Goal: Check status

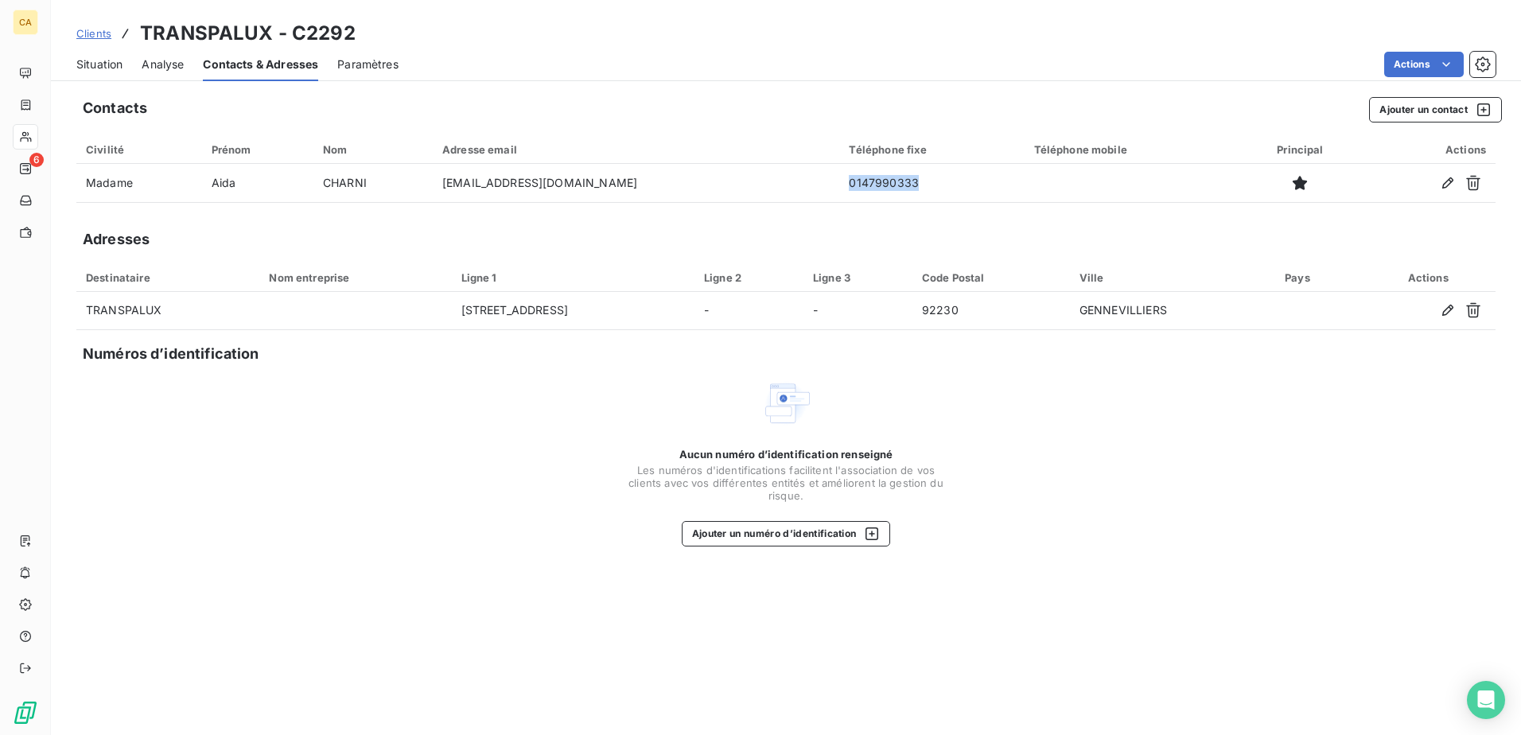
click at [91, 29] on span "Clients" at bounding box center [93, 33] width 35 height 13
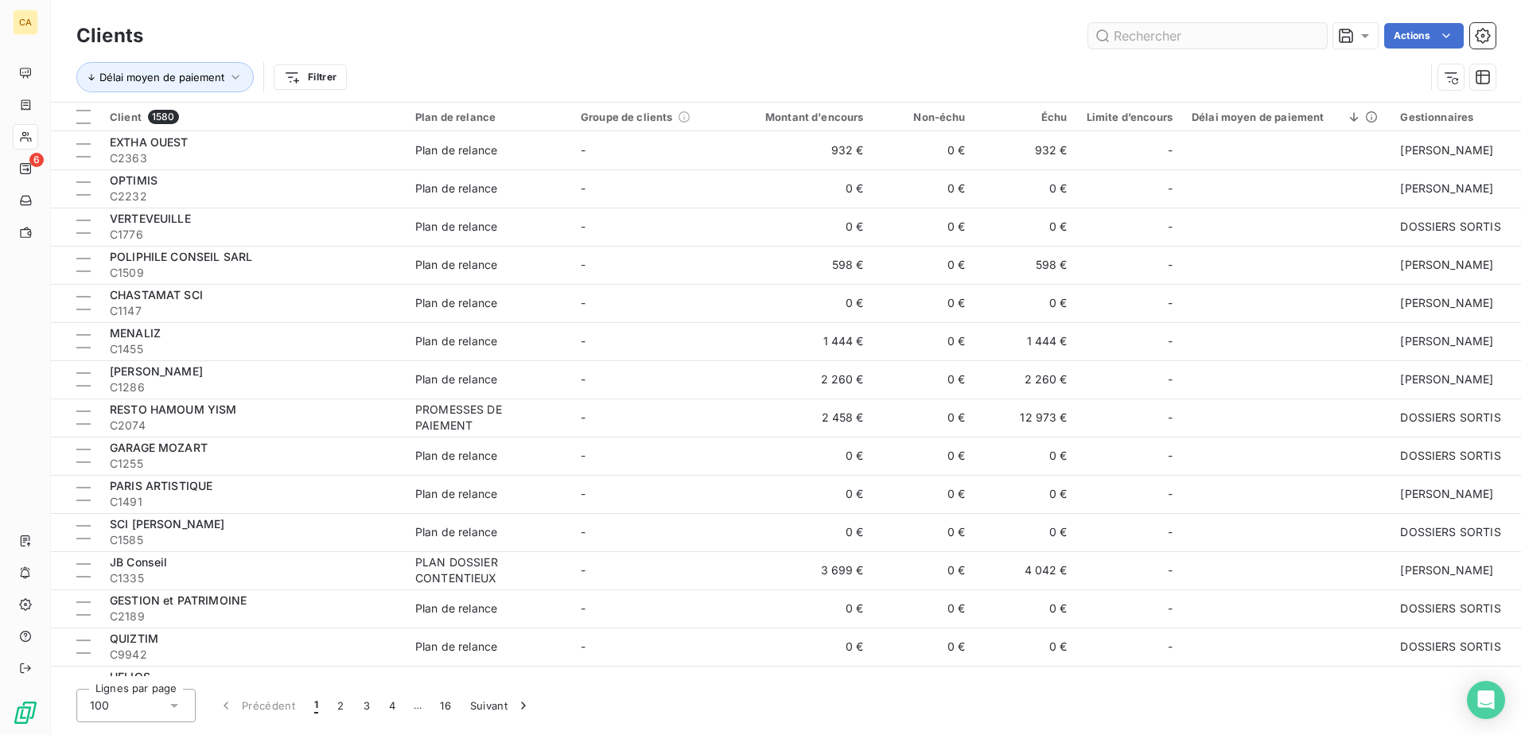
click at [1146, 39] on input "text" at bounding box center [1207, 35] width 239 height 25
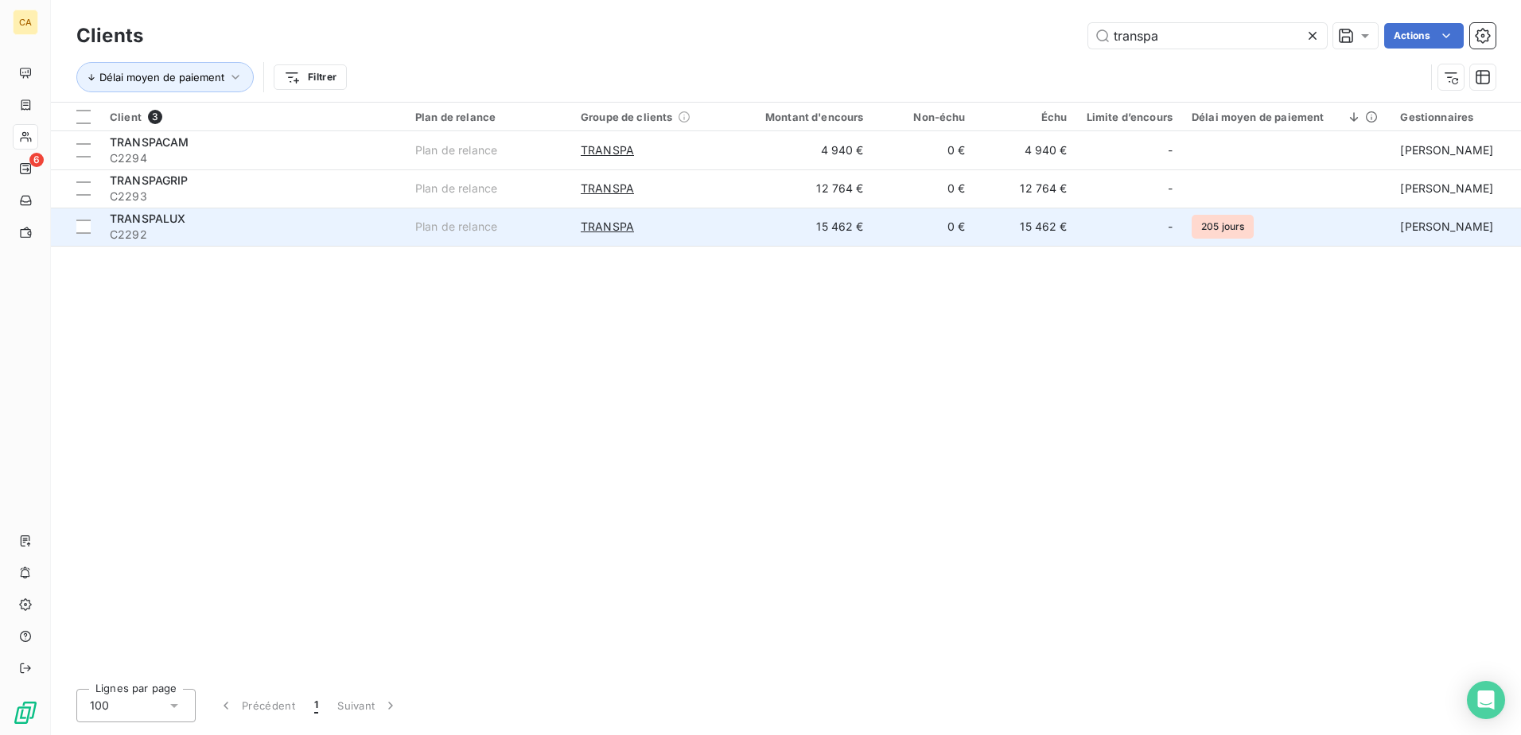
type input "transpa"
click at [146, 223] on span "TRANSPALUX" at bounding box center [148, 219] width 76 height 14
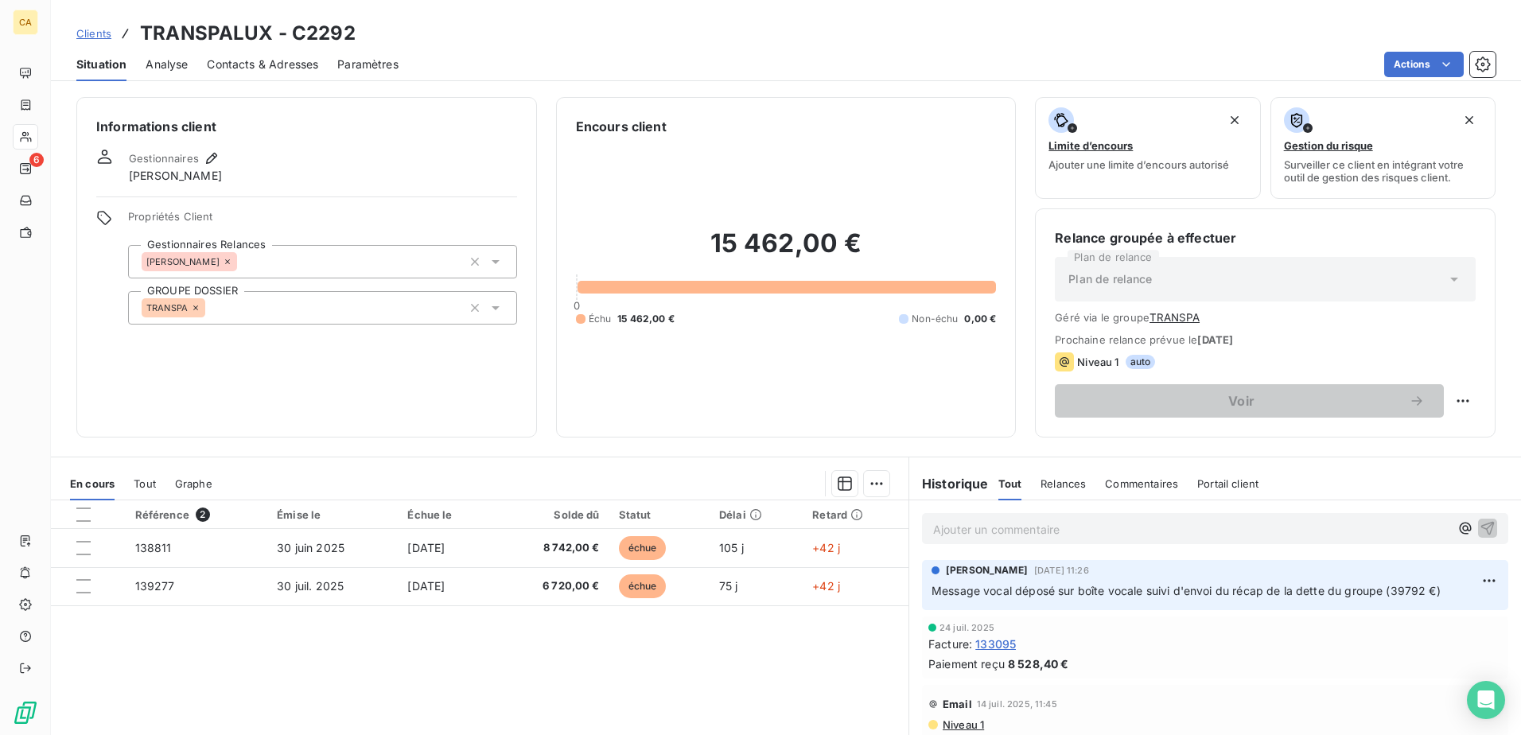
click at [974, 517] on div "Ajouter un commentaire ﻿" at bounding box center [1215, 528] width 586 height 31
click at [968, 526] on p "Ajouter un commentaire ﻿" at bounding box center [1191, 529] width 516 height 20
click at [1229, 530] on span "Echange téléphonique avec [PERSON_NAME] procéder aux règlement" at bounding box center [1120, 528] width 375 height 14
click at [1323, 523] on p "Echange téléphonique avec [PERSON_NAME] procéde aux règlement" at bounding box center [1191, 528] width 516 height 18
click at [1479, 528] on icon "button" at bounding box center [1487, 527] width 16 height 16
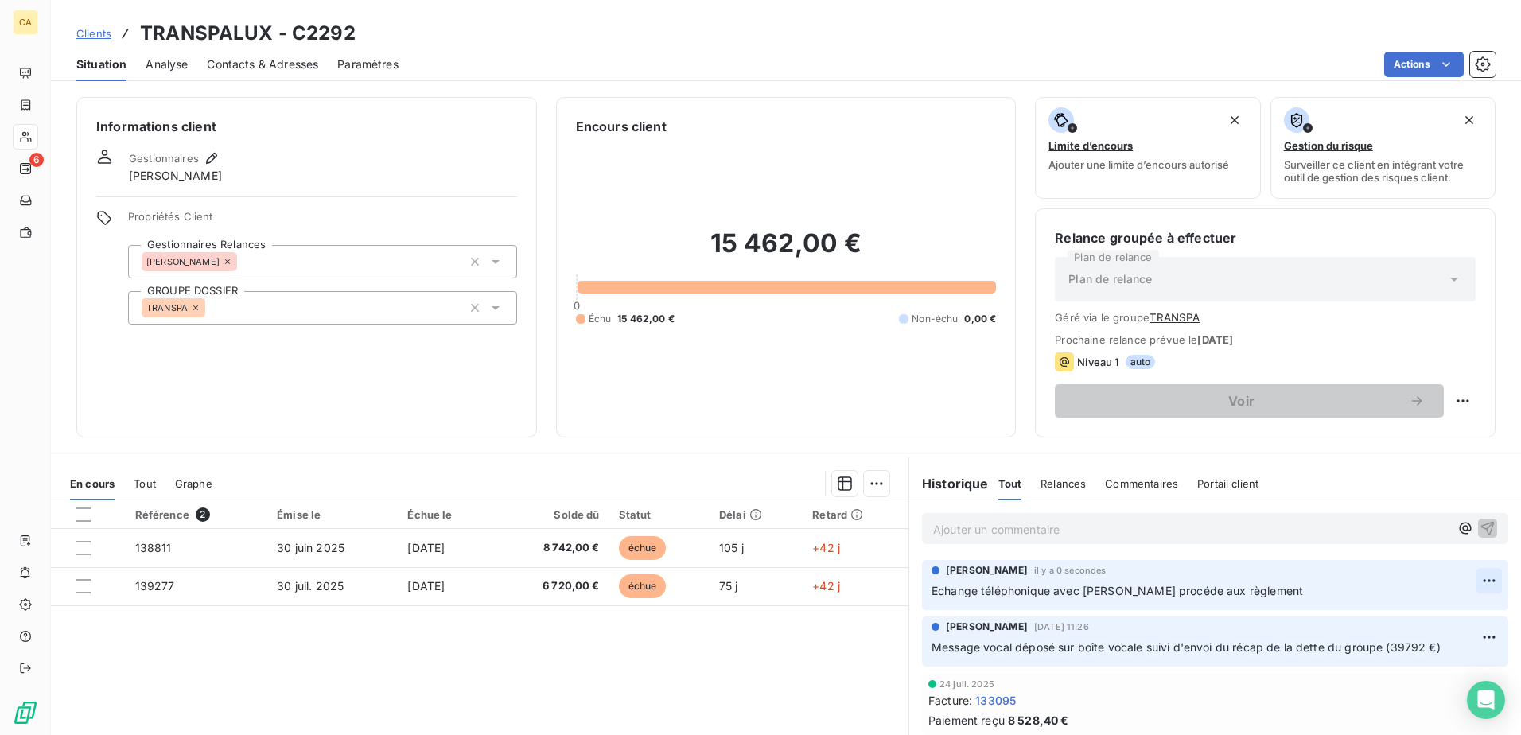
click at [1473, 580] on html "CA 6 Clients TRANSPALUX - C2292 Situation Analyse Contacts & Adresses Paramètre…" at bounding box center [760, 367] width 1521 height 735
click at [1415, 617] on div "Editer" at bounding box center [1426, 615] width 89 height 25
click at [1223, 595] on span "Echange téléphonique avec [PERSON_NAME] procéde aux règlement" at bounding box center [1116, 591] width 371 height 14
click at [1249, 593] on span "Echange téléphonique avec [PERSON_NAME] procéder aux règlement" at bounding box center [1118, 591] width 375 height 14
click at [1319, 593] on p "Echange téléphonique avec [PERSON_NAME] procéder au règlement" at bounding box center [1203, 591] width 545 height 18
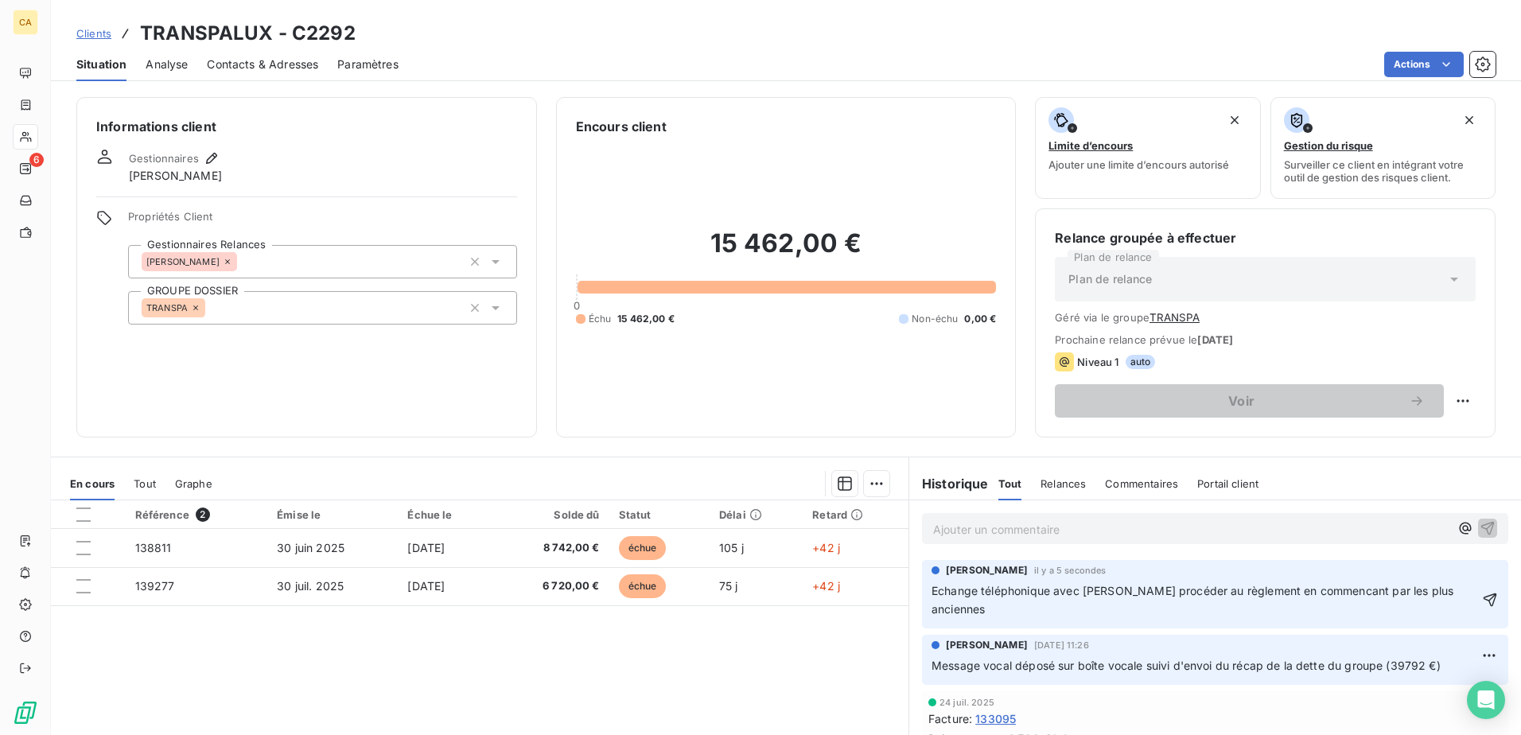
click at [1371, 592] on span "Echange téléphonique avec [PERSON_NAME] procéder au règlement en commencant par…" at bounding box center [1193, 600] width 525 height 32
click at [1186, 590] on span "Echange téléphonique avec [PERSON_NAME] procéder au règlement en commençant par…" at bounding box center [1193, 600] width 525 height 32
click at [1238, 610] on p "Echange téléphonique avec [PERSON_NAME] procéder au règlement en commençant par…" at bounding box center [1204, 600] width 546 height 37
click at [1482, 600] on icon "button" at bounding box center [1490, 600] width 16 height 16
click at [958, 486] on h6 "Historique" at bounding box center [949, 483] width 80 height 19
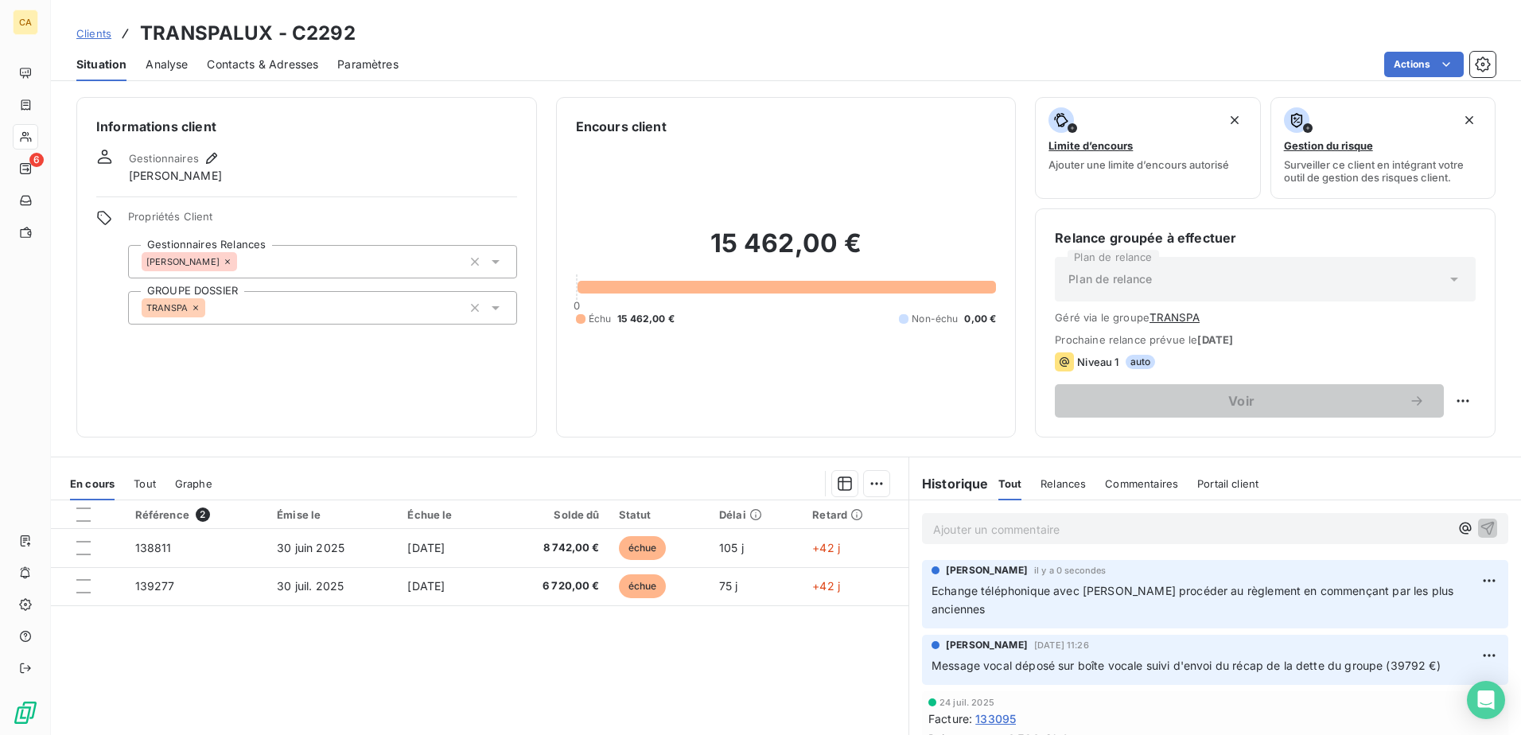
click at [1001, 488] on span "Tout" at bounding box center [1010, 483] width 24 height 13
